Goal: Transaction & Acquisition: Book appointment/travel/reservation

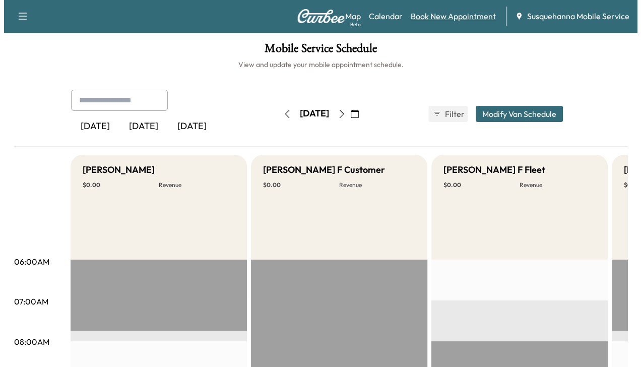
scroll to position [0, 247]
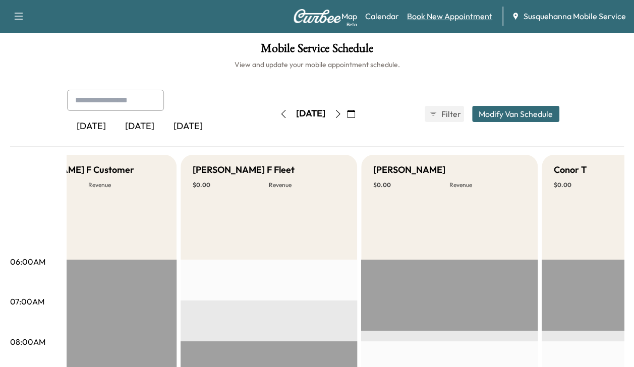
click at [443, 16] on link "Book New Appointment" at bounding box center [449, 16] width 85 height 12
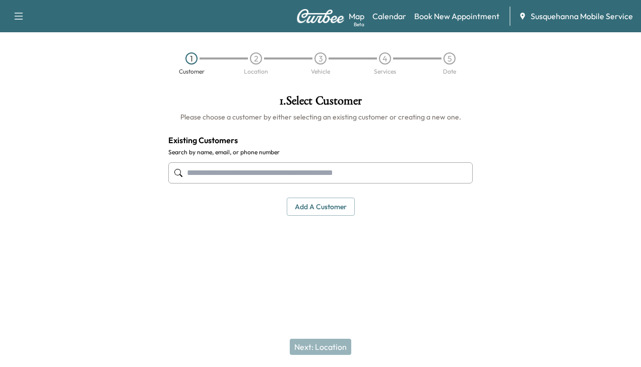
click at [369, 164] on input "text" at bounding box center [320, 172] width 305 height 21
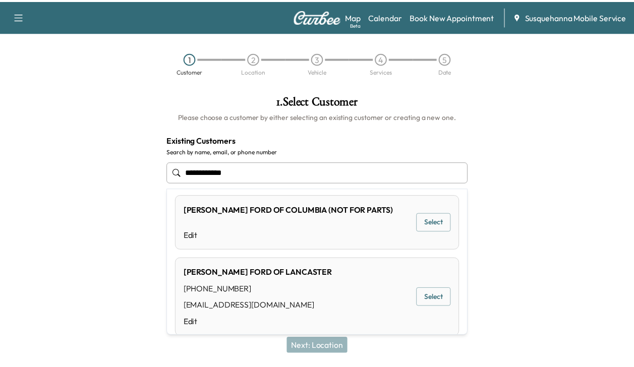
scroll to position [504, 0]
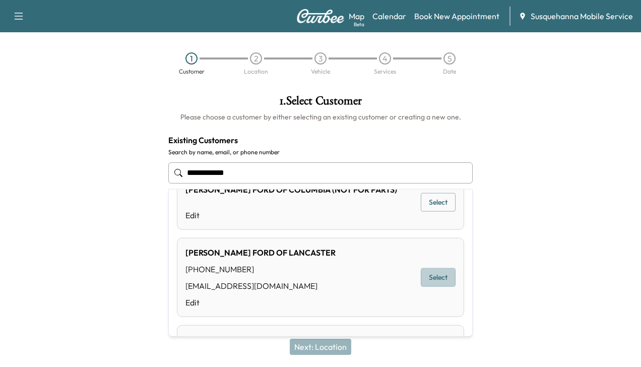
click at [434, 274] on button "Select" at bounding box center [438, 277] width 35 height 19
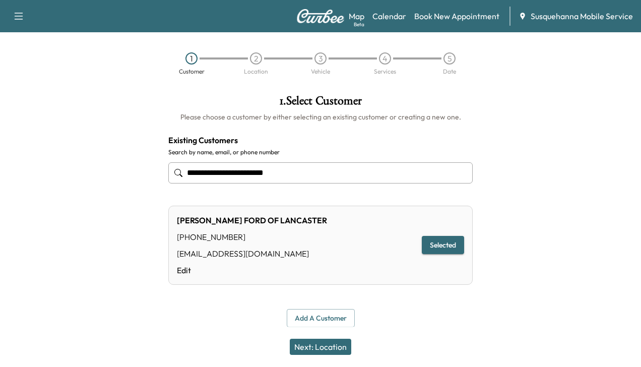
type input "**********"
click at [302, 346] on button "Next: Location" at bounding box center [321, 347] width 62 height 16
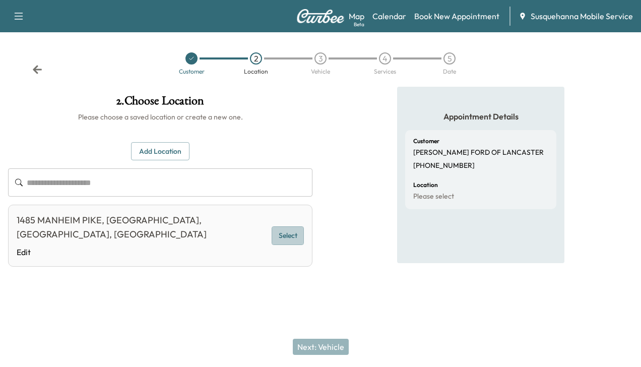
click at [283, 227] on button "Select" at bounding box center [288, 235] width 32 height 19
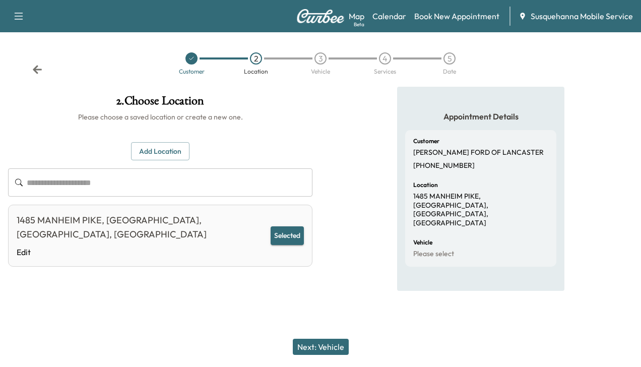
click at [318, 348] on button "Next: Vehicle" at bounding box center [321, 347] width 56 height 16
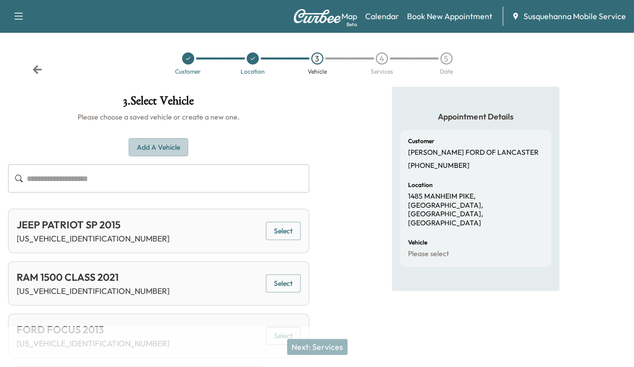
click at [152, 148] on button "Add a Vehicle" at bounding box center [158, 147] width 59 height 19
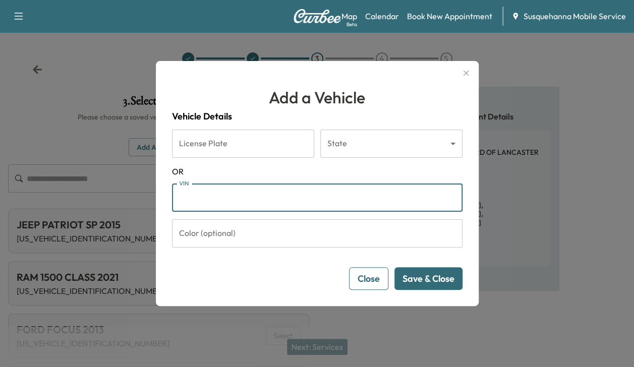
click at [199, 201] on input "VIN" at bounding box center [317, 198] width 290 height 28
type input "**********"
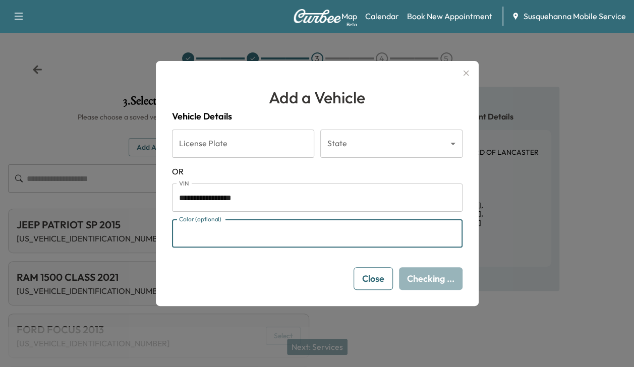
click at [213, 242] on input "Color (optional)" at bounding box center [317, 233] width 290 height 28
type input "*****"
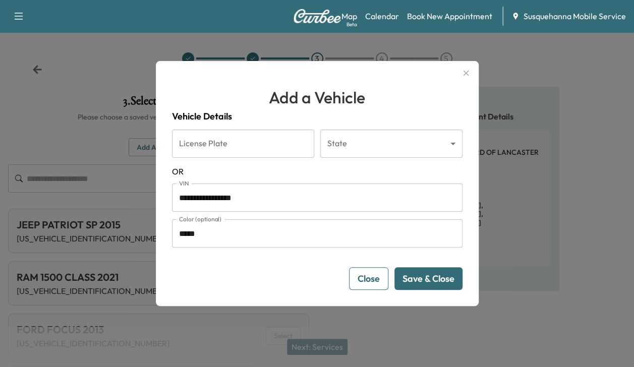
click at [425, 273] on button "Save & Close" at bounding box center [428, 278] width 68 height 23
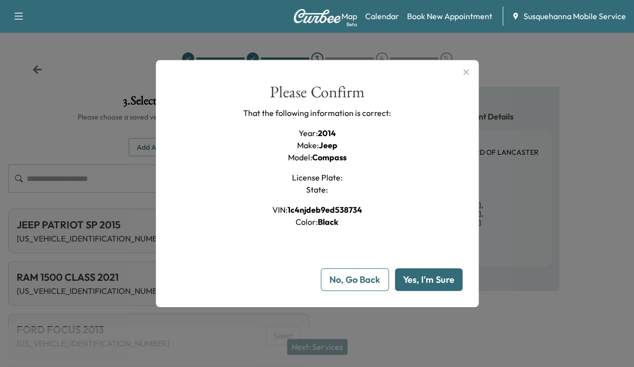
click at [425, 273] on button "Yes, I'm Sure" at bounding box center [429, 279] width 68 height 23
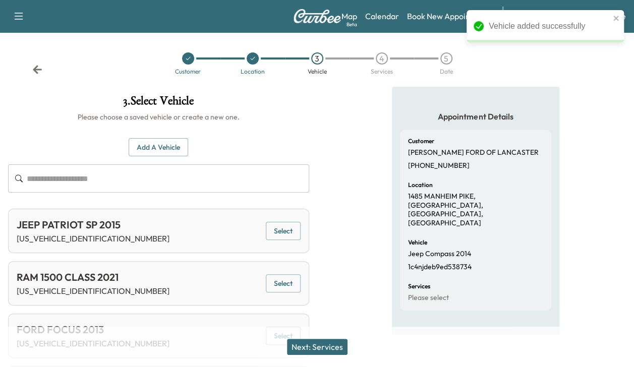
click at [334, 342] on button "Next: Services" at bounding box center [317, 347] width 61 height 16
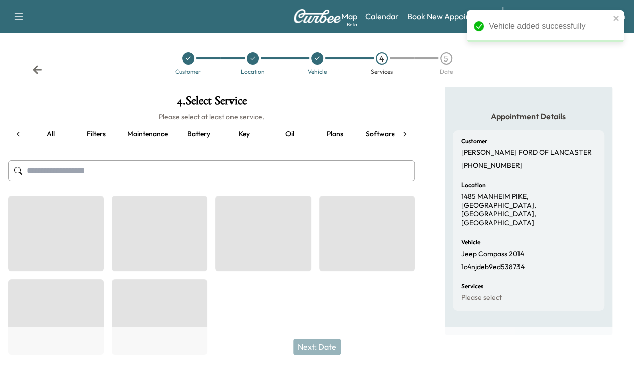
scroll to position [0, 38]
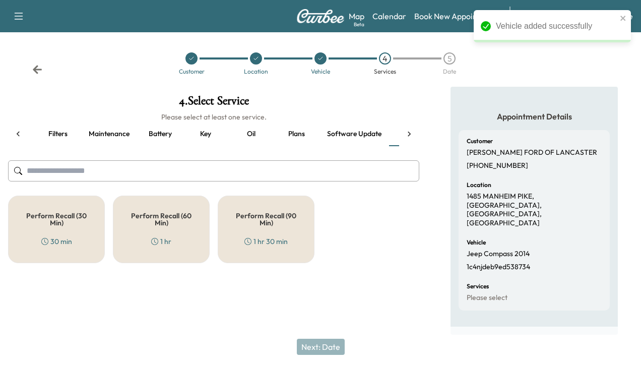
click at [61, 229] on div "Perform Recall (30 Min) 30 min" at bounding box center [56, 230] width 97 height 68
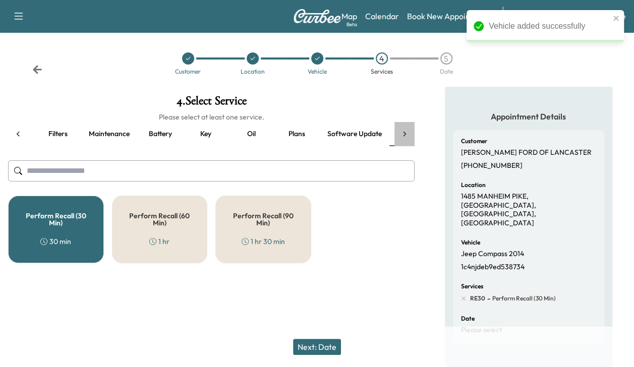
click at [406, 132] on icon at bounding box center [404, 134] width 10 height 10
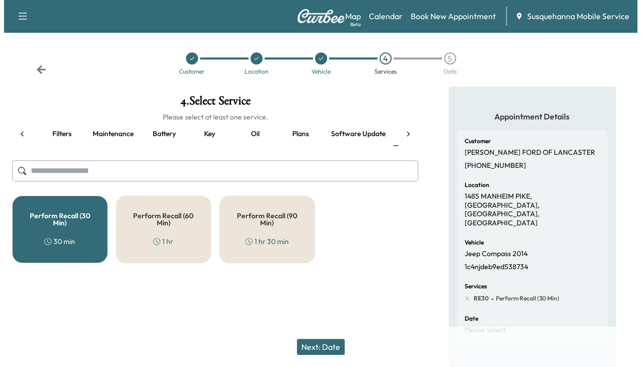
scroll to position [0, 173]
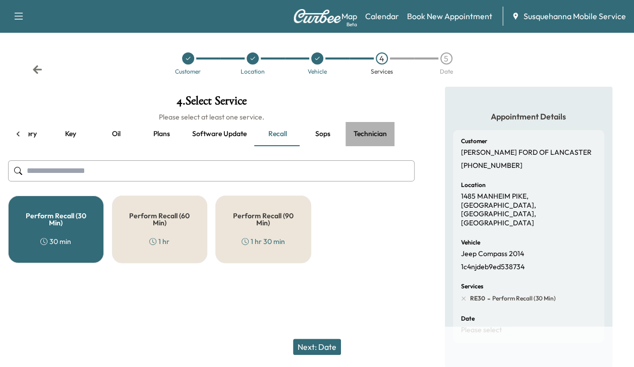
click at [364, 132] on button "Technician" at bounding box center [369, 134] width 49 height 24
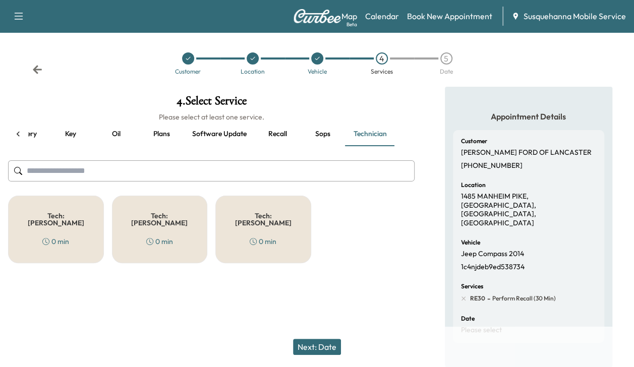
click at [79, 215] on div "Tech: Colton M 0 min" at bounding box center [56, 230] width 96 height 68
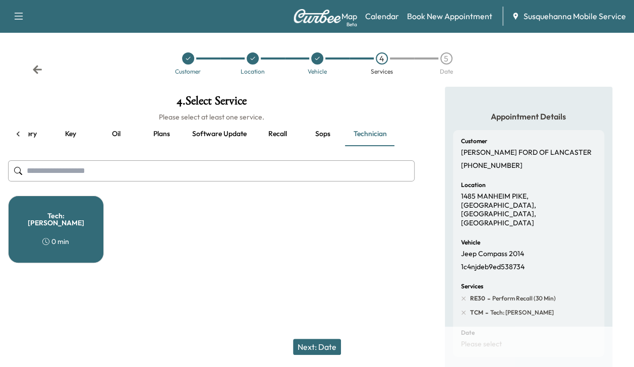
click at [321, 341] on button "Next: Date" at bounding box center [317, 347] width 48 height 16
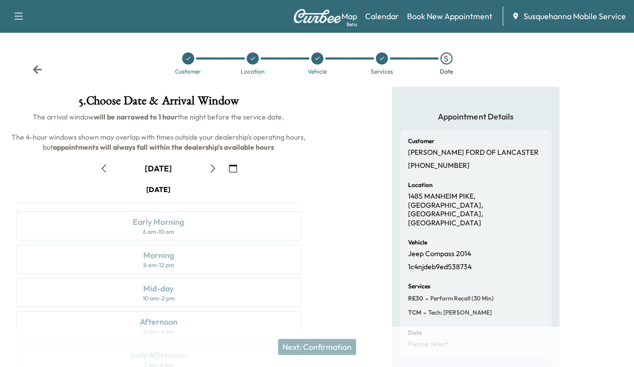
click at [215, 166] on icon "button" at bounding box center [213, 168] width 8 height 8
click at [171, 324] on div "Afternoon" at bounding box center [159, 322] width 38 height 12
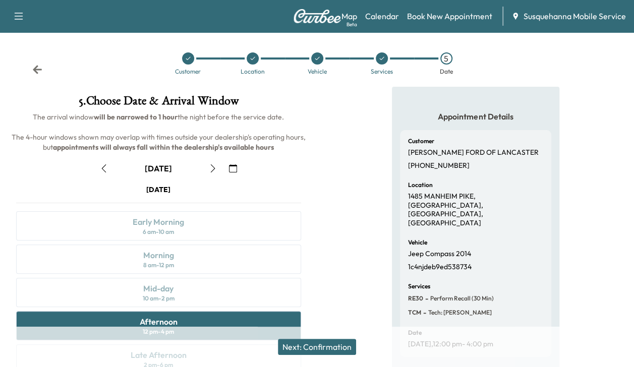
click at [315, 343] on button "Next: Confirmation" at bounding box center [317, 347] width 78 height 16
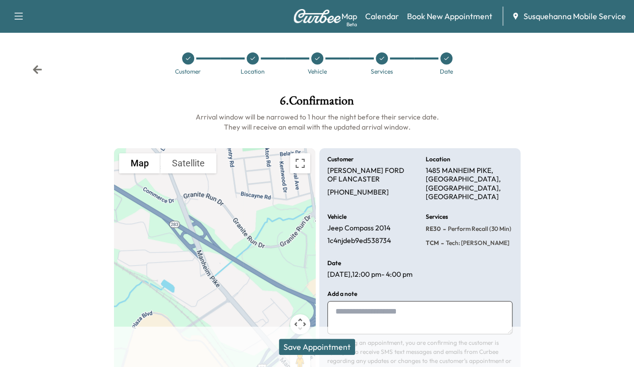
click at [315, 343] on button "Save Appointment" at bounding box center [317, 347] width 76 height 16
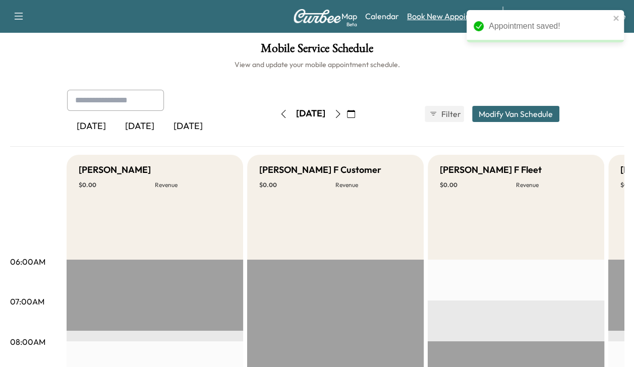
click at [437, 19] on link "Book New Appointment" at bounding box center [449, 16] width 85 height 12
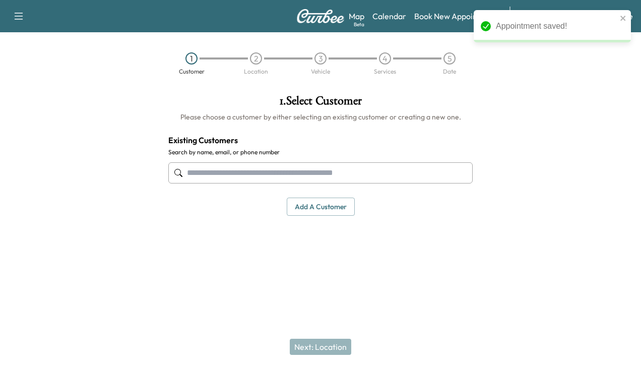
click at [308, 178] on input "text" at bounding box center [320, 172] width 305 height 21
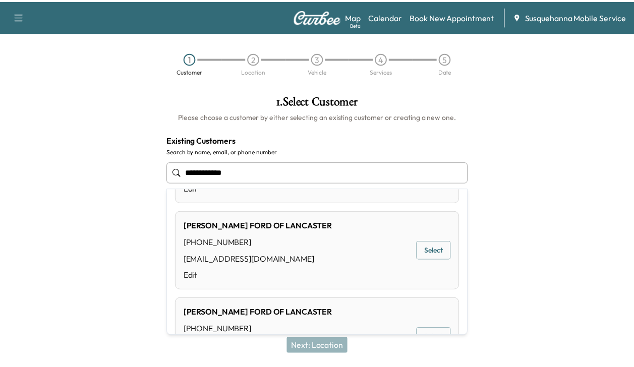
scroll to position [531, 0]
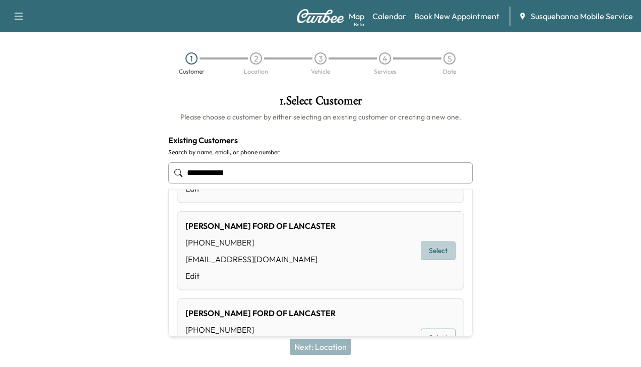
click at [424, 245] on button "Select" at bounding box center [438, 251] width 35 height 19
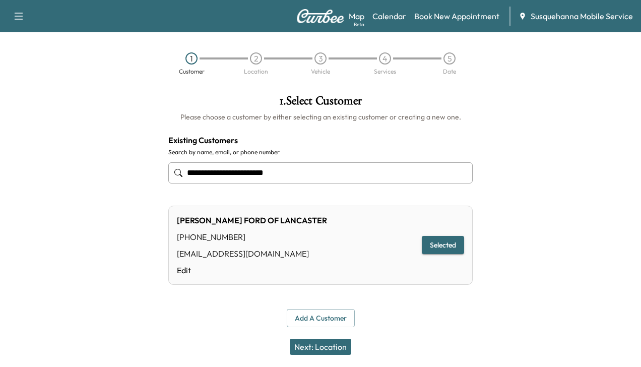
type input "**********"
click at [319, 344] on button "Next: Location" at bounding box center [321, 347] width 62 height 16
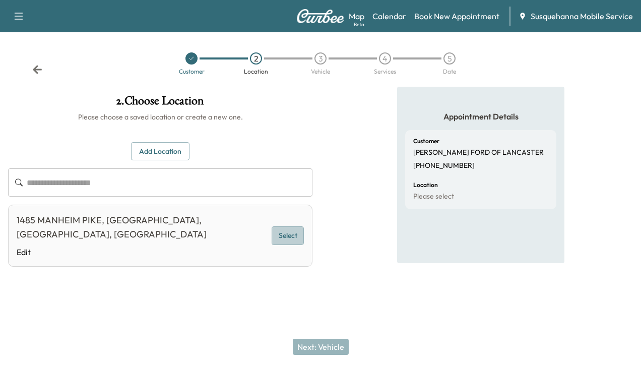
click at [284, 226] on button "Select" at bounding box center [288, 235] width 32 height 19
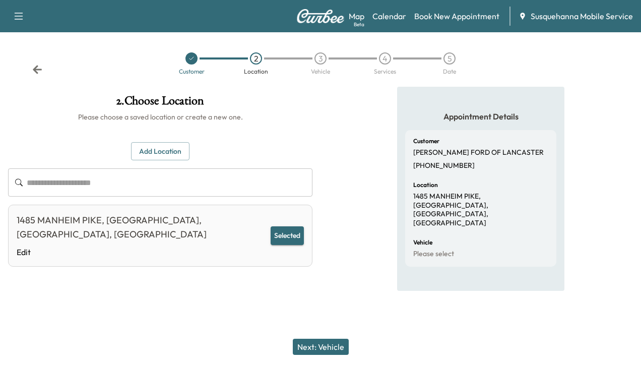
click at [331, 346] on button "Next: Vehicle" at bounding box center [321, 347] width 56 height 16
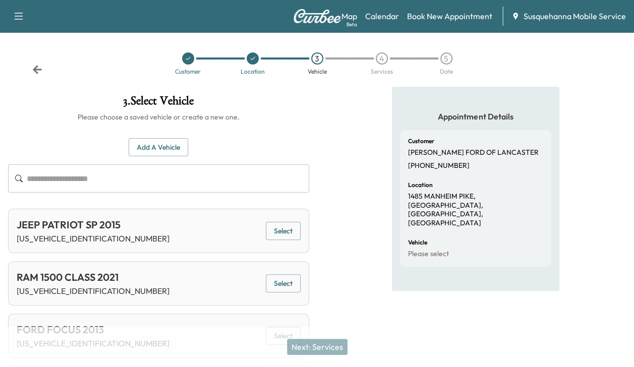
click at [153, 150] on button "Add a Vehicle" at bounding box center [158, 147] width 59 height 19
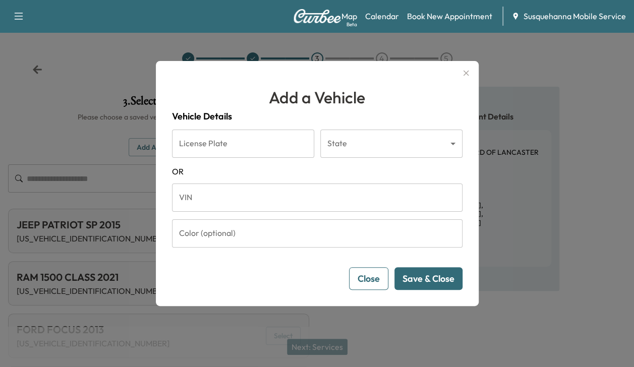
click at [204, 199] on input "VIN" at bounding box center [317, 198] width 290 height 28
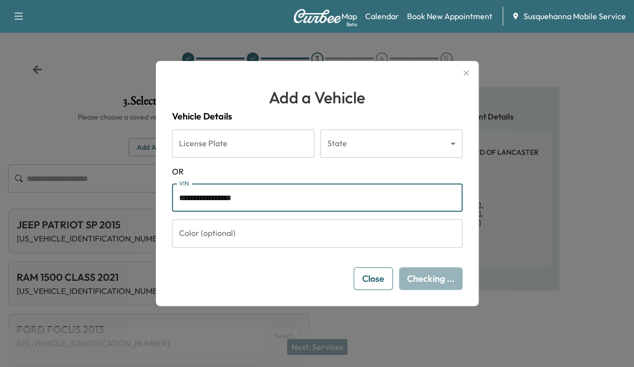
type input "**********"
click at [220, 235] on input "Color (optional)" at bounding box center [317, 233] width 290 height 28
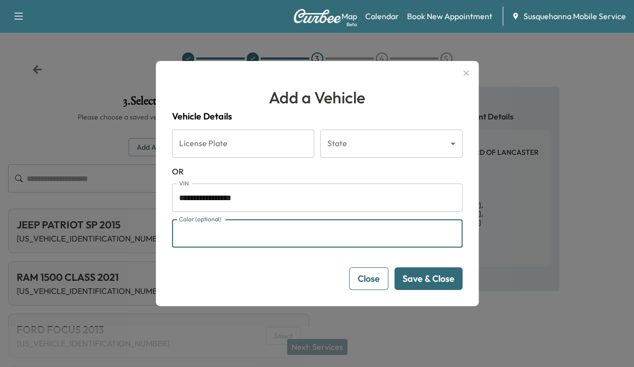
type input "****"
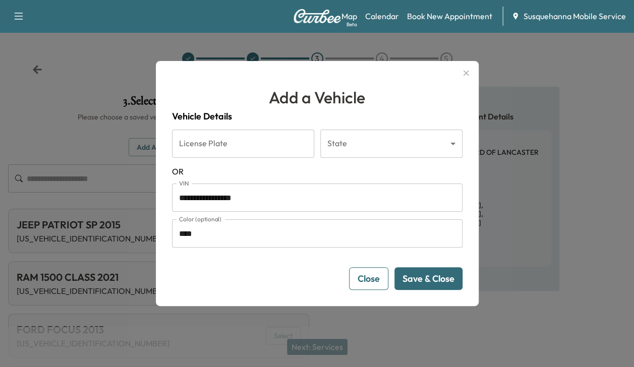
click at [444, 282] on button "Save & Close" at bounding box center [428, 278] width 68 height 23
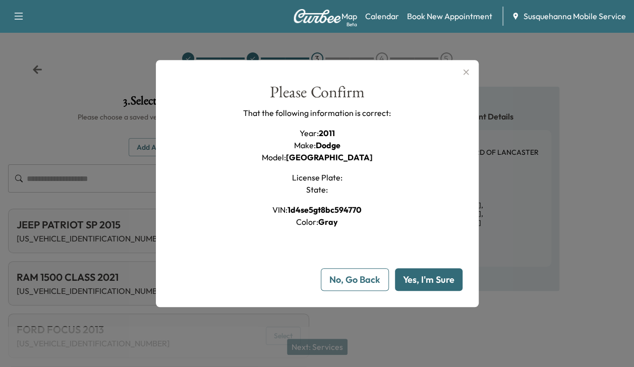
click at [444, 282] on button "Yes, I'm Sure" at bounding box center [429, 279] width 68 height 23
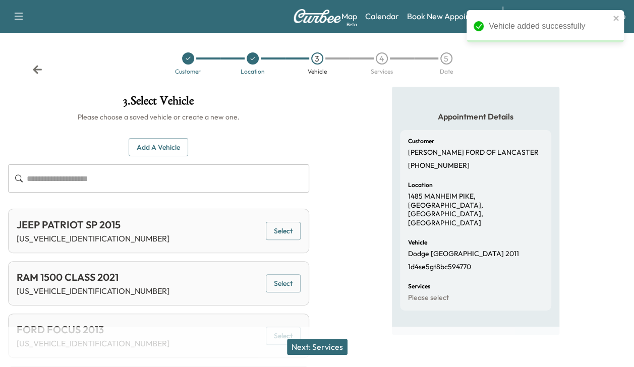
click at [328, 343] on button "Next: Services" at bounding box center [317, 347] width 61 height 16
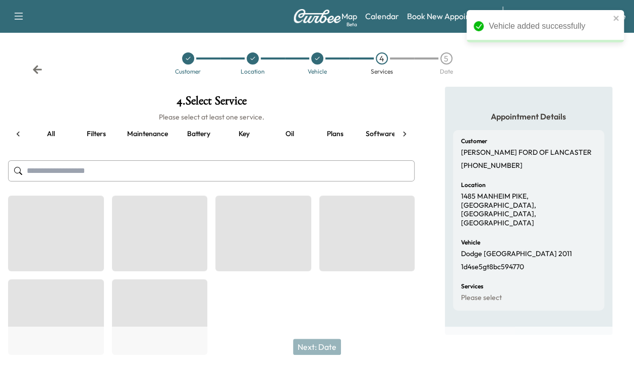
scroll to position [0, 133]
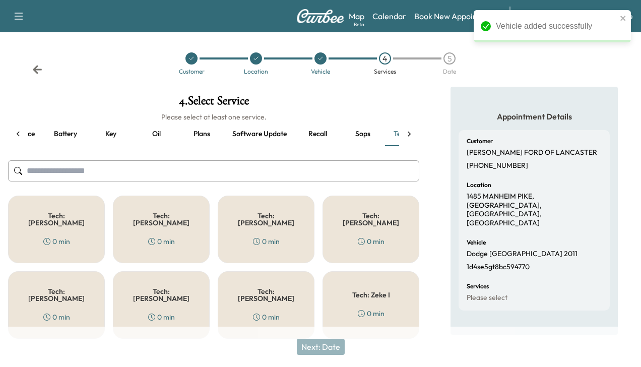
click at [282, 230] on div "Tech: Colton M 0 min" at bounding box center [266, 230] width 97 height 68
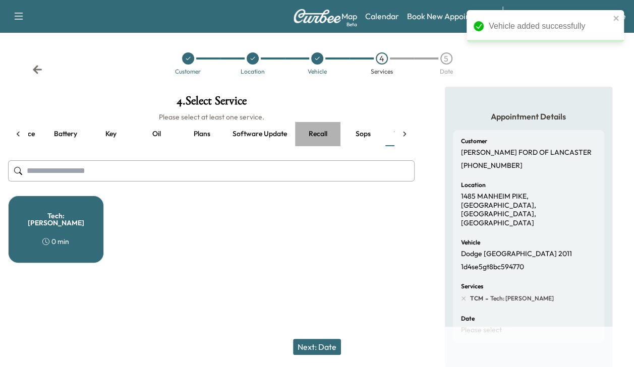
click at [320, 133] on button "Recall" at bounding box center [317, 134] width 45 height 24
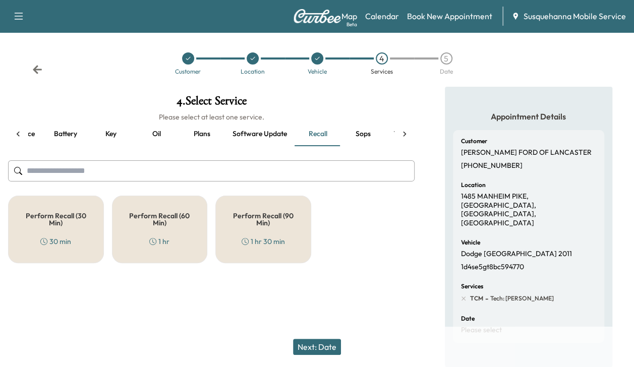
click at [44, 212] on h5 "Perform Recall (30 Min)" at bounding box center [56, 219] width 63 height 14
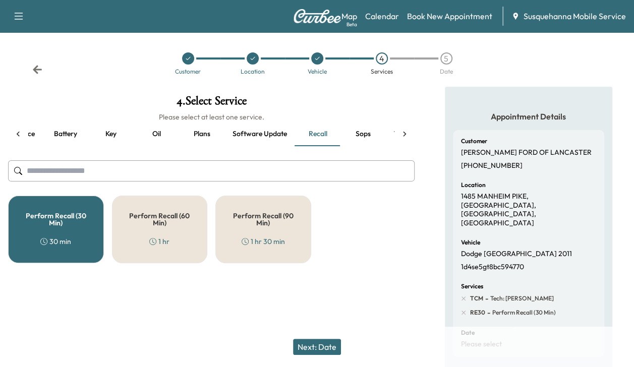
click at [306, 340] on button "Next: Date" at bounding box center [317, 347] width 48 height 16
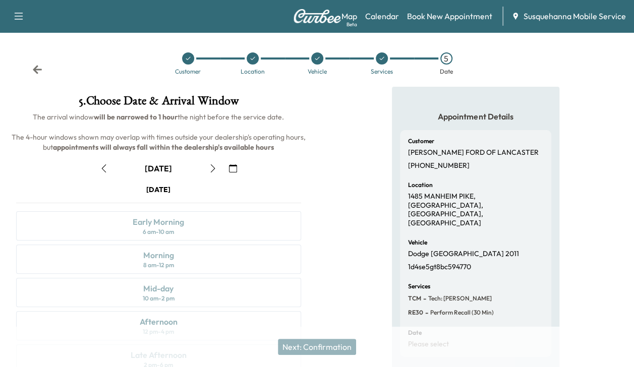
click at [211, 171] on icon "button" at bounding box center [213, 168] width 5 height 8
click at [197, 323] on div "Afternoon 12 pm - 4 pm" at bounding box center [158, 325] width 285 height 29
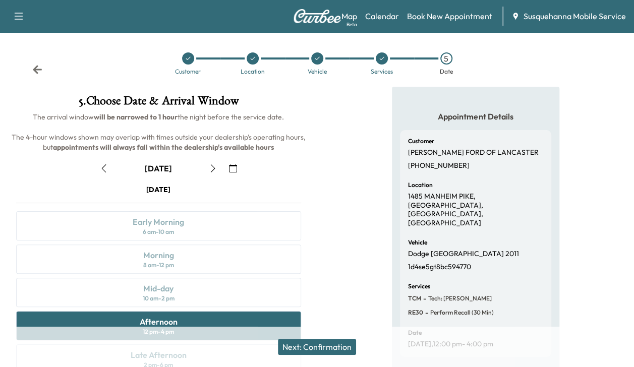
click at [306, 343] on button "Next: Confirmation" at bounding box center [317, 347] width 78 height 16
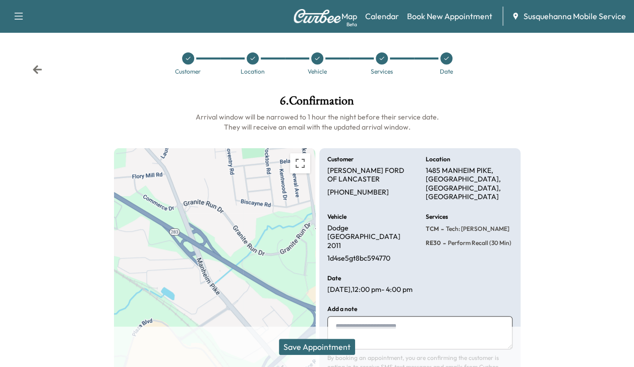
click at [306, 343] on button "Save Appointment" at bounding box center [317, 347] width 76 height 16
